Goal: Task Accomplishment & Management: Use online tool/utility

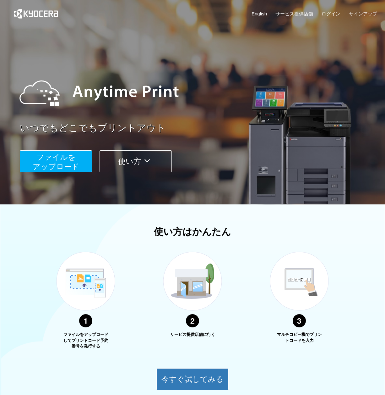
click at [41, 155] on span "ファイルを ​​アップロード" at bounding box center [56, 162] width 47 height 18
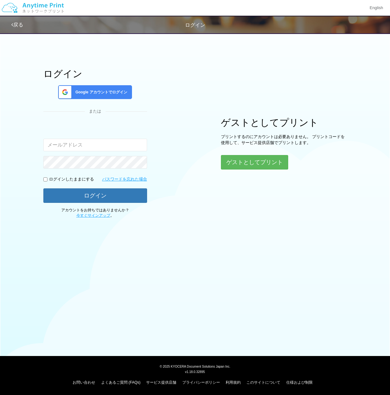
click at [95, 91] on span "Google アカウントでログイン" at bounding box center [100, 92] width 54 height 5
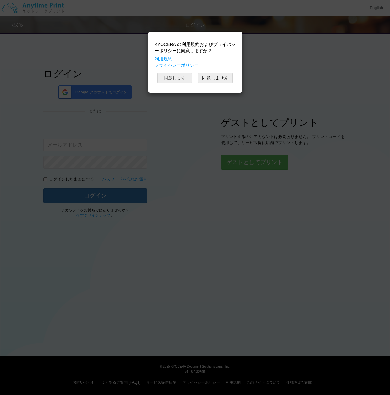
click at [177, 77] on button "同意します" at bounding box center [174, 78] width 35 height 11
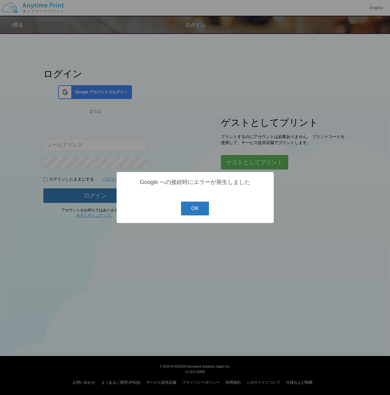
click at [195, 209] on button "OK" at bounding box center [195, 208] width 28 height 14
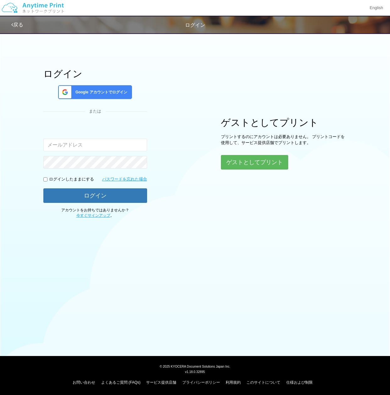
click at [106, 90] on span "Google アカウントでログイン" at bounding box center [100, 92] width 54 height 5
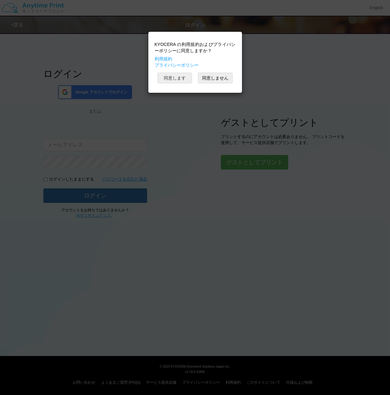
click at [163, 75] on button "同意します" at bounding box center [174, 78] width 35 height 11
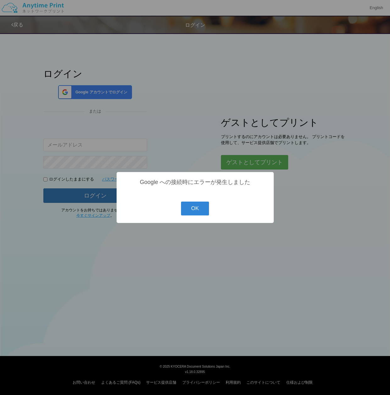
click at [201, 214] on button "OK" at bounding box center [195, 208] width 28 height 14
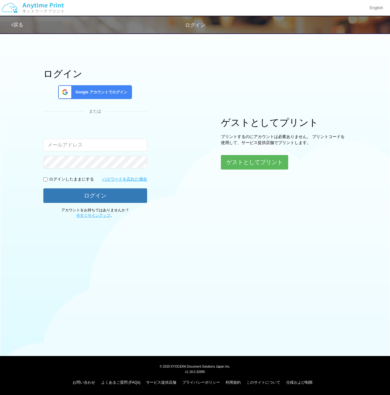
click at [238, 106] on div "ログイン Google アカウントでログイン または 入力されたメールアドレスまたはパスワードが正しくありません。 ログインしたままにする パスワードを忘れた…" at bounding box center [195, 124] width 377 height 189
click at [257, 164] on button "ゲストとしてプリント" at bounding box center [254, 162] width 67 height 14
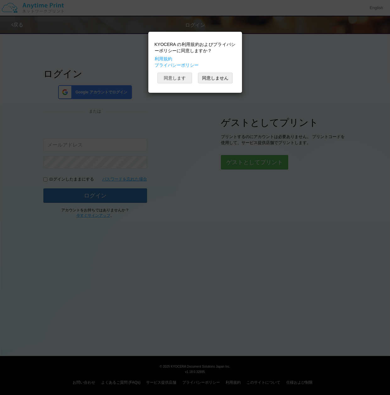
click at [166, 78] on button "同意します" at bounding box center [174, 78] width 35 height 11
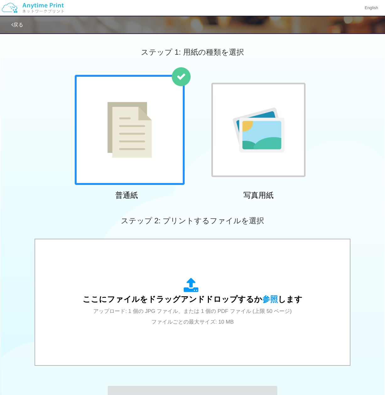
click at [14, 25] on link "戻る" at bounding box center [17, 24] width 12 height 5
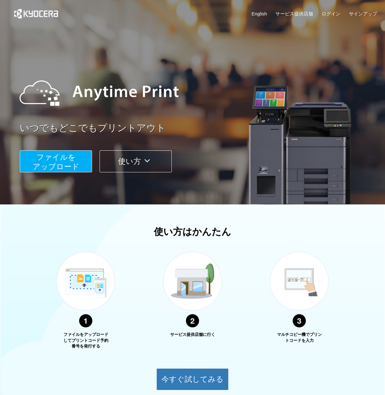
click at [64, 161] on span "ファイルを ​​アップロード" at bounding box center [56, 162] width 47 height 18
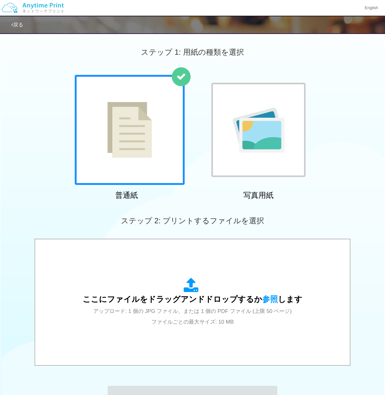
click at [17, 22] on link "戻る" at bounding box center [17, 24] width 12 height 5
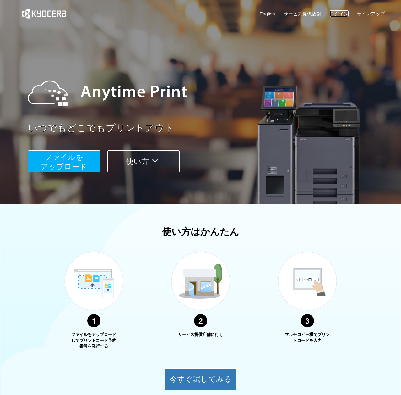
click at [332, 14] on link "ログイン" at bounding box center [339, 13] width 19 height 7
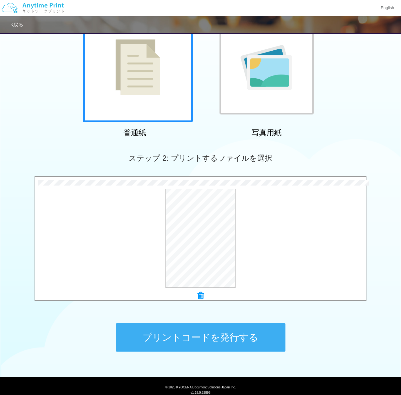
scroll to position [63, 0]
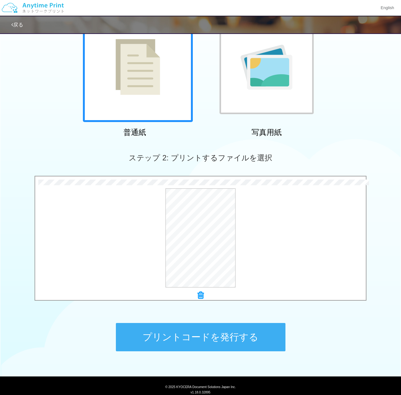
click at [220, 342] on button "プリントコードを発行する" at bounding box center [201, 337] width 170 height 28
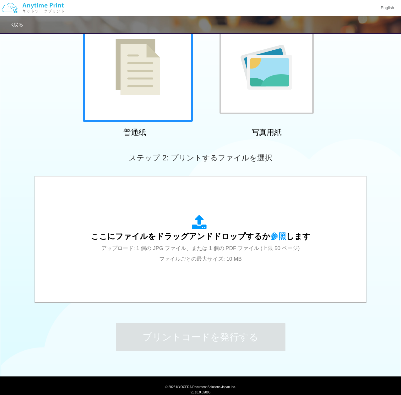
scroll to position [0, 0]
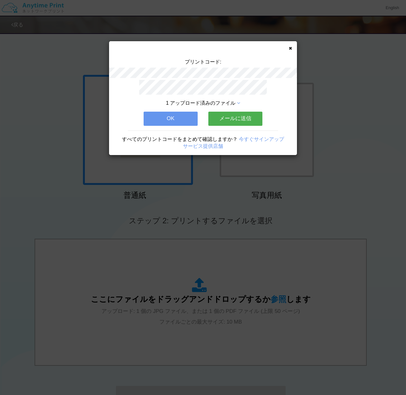
click at [186, 116] on button "OK" at bounding box center [171, 119] width 54 height 14
